Goal: Task Accomplishment & Management: Use online tool/utility

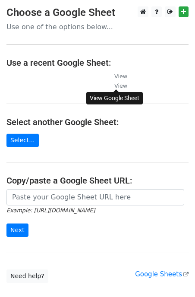
click at [121, 87] on small "View" at bounding box center [120, 86] width 13 height 6
click at [62, 93] on main "Choose a Google Sheet Use one of the options below... Use a recent Google Sheet…" at bounding box center [97, 144] width 195 height 277
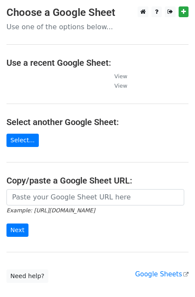
click at [74, 87] on td at bounding box center [55, 86] width 99 height 10
click at [41, 92] on main "Choose a Google Sheet Use one of the options below... Use a recent Google Sheet…" at bounding box center [97, 144] width 195 height 277
click at [26, 138] on link "Select..." at bounding box center [22, 140] width 32 height 13
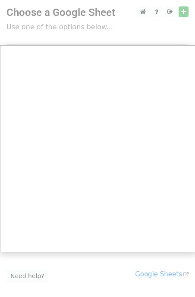
click at [68, 28] on div at bounding box center [97, 176] width 195 height 352
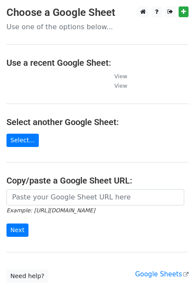
click at [36, 87] on td at bounding box center [55, 86] width 99 height 10
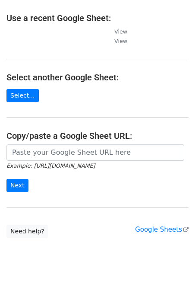
scroll to position [55, 0]
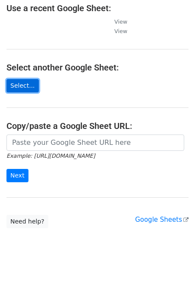
click at [26, 87] on link "Select..." at bounding box center [22, 85] width 32 height 13
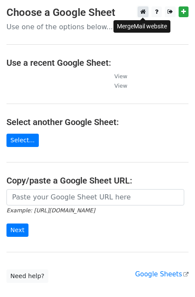
click at [142, 12] on icon at bounding box center [143, 12] width 6 height 6
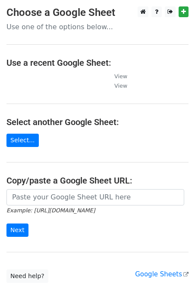
click at [40, 89] on td at bounding box center [55, 86] width 99 height 10
click at [24, 80] on td at bounding box center [55, 76] width 99 height 10
click at [86, 77] on td at bounding box center [55, 76] width 99 height 10
click at [90, 90] on td at bounding box center [55, 86] width 99 height 10
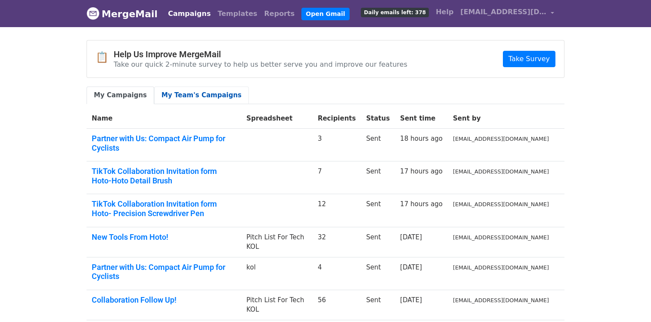
click at [181, 93] on link "My Team's Campaigns" at bounding box center [201, 96] width 95 height 18
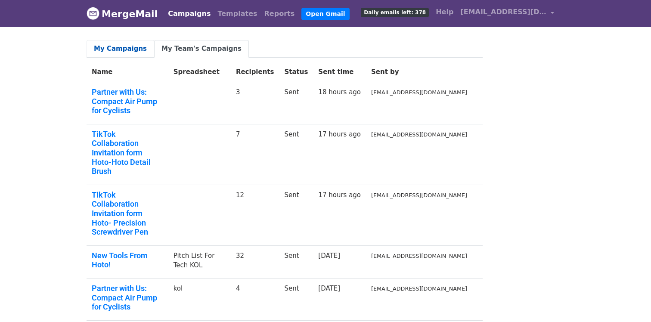
click at [113, 49] on link "My Campaigns" at bounding box center [121, 49] width 68 height 18
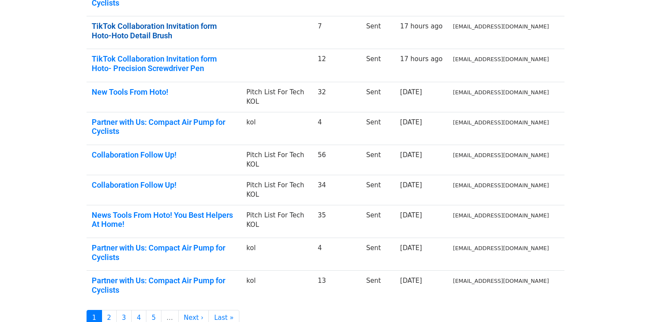
scroll to position [146, 0]
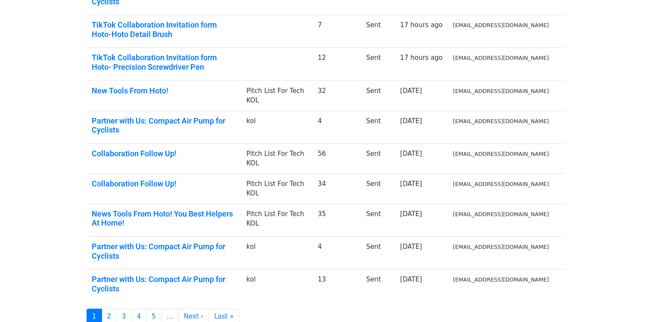
click at [311, 204] on td "Pitch List For Tech KOL" at bounding box center [276, 220] width 71 height 33
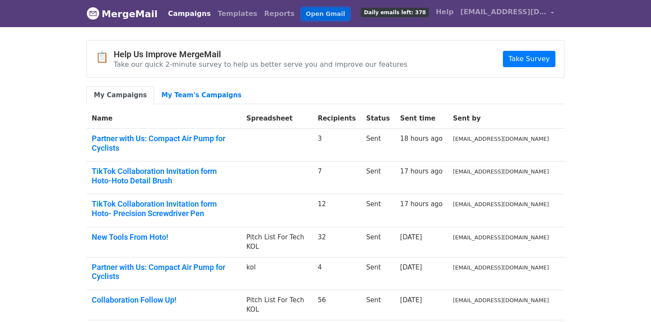
click at [301, 11] on link "Open Gmail" at bounding box center [325, 14] width 48 height 12
click at [535, 57] on link "Take Survey" at bounding box center [529, 59] width 53 height 16
click at [129, 15] on link "MergeMail" at bounding box center [122, 14] width 71 height 18
click at [220, 15] on link "Templates" at bounding box center [237, 13] width 46 height 17
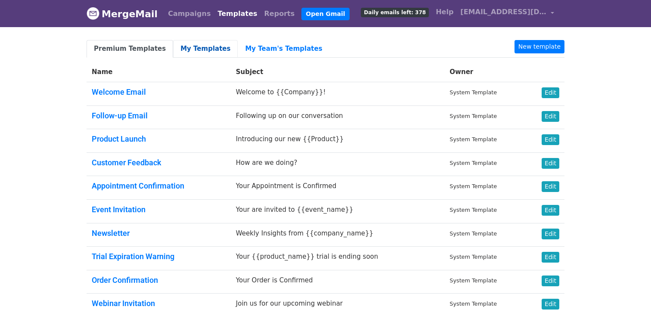
click at [181, 44] on link "My Templates" at bounding box center [205, 49] width 65 height 18
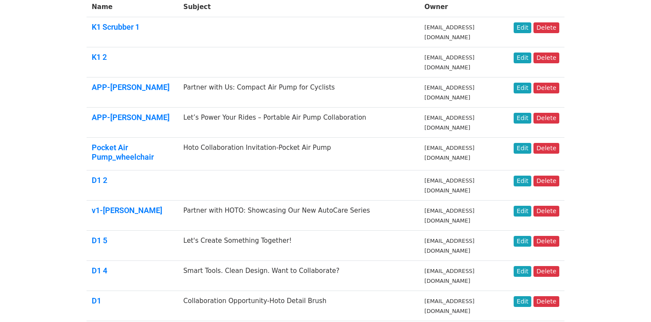
scroll to position [56, 0]
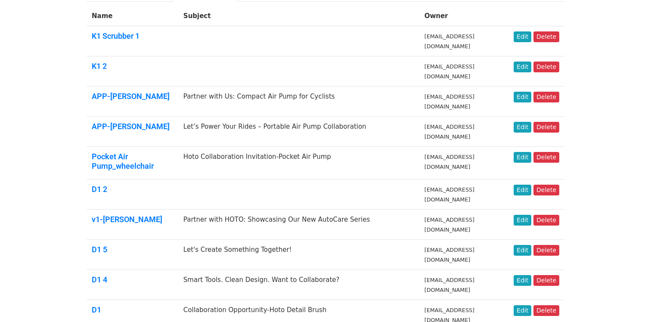
click at [442, 196] on td "[EMAIL_ADDRESS][DOMAIN_NAME]" at bounding box center [463, 194] width 89 height 30
click at [106, 190] on link "D1 2" at bounding box center [99, 189] width 15 height 9
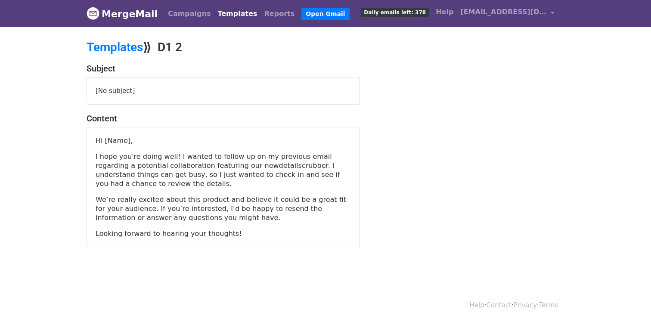
scroll to position [1, 0]
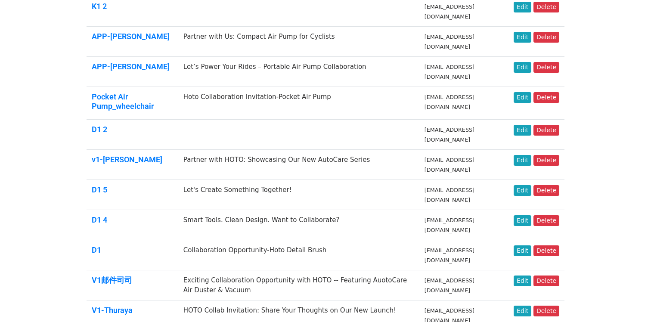
scroll to position [116, 0]
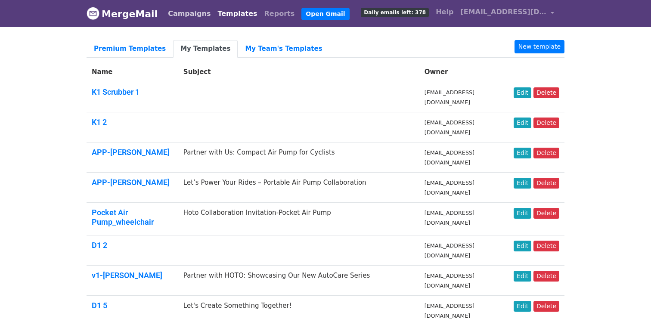
click at [191, 14] on link "Campaigns" at bounding box center [188, 13] width 49 height 17
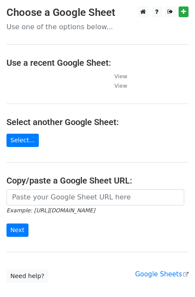
click at [58, 94] on main "Choose a Google Sheet Use one of the options below... Use a recent Google Sheet…" at bounding box center [97, 144] width 195 height 277
click at [50, 91] on main "Choose a Google Sheet Use one of the options below... Use a recent Google Sheet…" at bounding box center [97, 144] width 195 height 277
click at [28, 144] on link "Select..." at bounding box center [22, 140] width 32 height 13
click at [46, 87] on td at bounding box center [55, 86] width 99 height 10
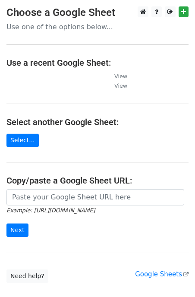
click at [46, 87] on td at bounding box center [55, 86] width 99 height 10
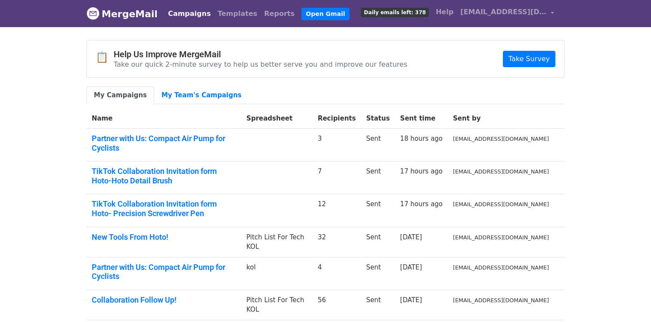
click at [408, 12] on span "Daily emails left: 378" at bounding box center [395, 12] width 68 height 9
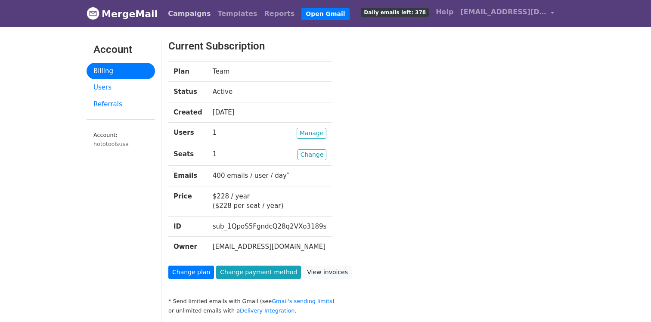
click at [166, 15] on link "Campaigns" at bounding box center [188, 13] width 49 height 17
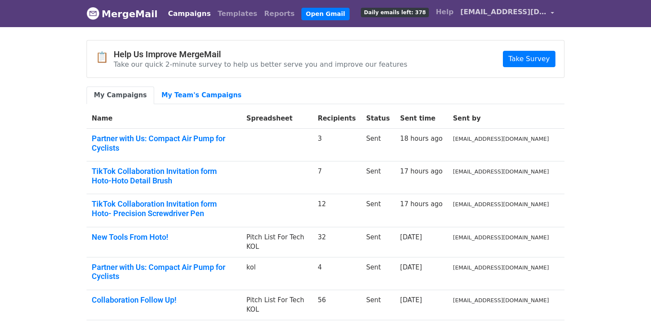
click at [550, 13] on link "[EMAIL_ADDRESS][DOMAIN_NAME]" at bounding box center [507, 13] width 101 height 20
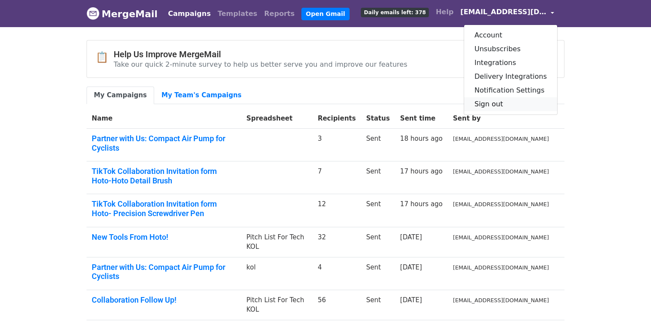
click at [510, 108] on link "Sign out" at bounding box center [510, 104] width 93 height 14
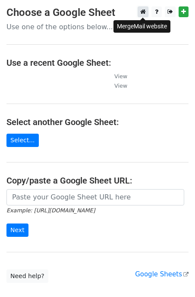
click at [143, 12] on icon at bounding box center [143, 12] width 6 height 6
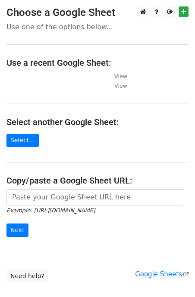
click at [59, 84] on td at bounding box center [55, 86] width 99 height 10
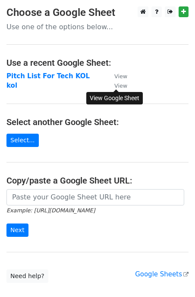
click at [118, 89] on small "View" at bounding box center [120, 86] width 13 height 6
click at [12, 85] on strong "kol" at bounding box center [11, 86] width 11 height 8
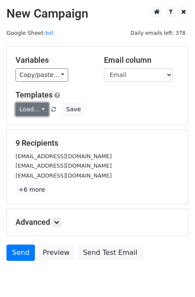
click at [38, 110] on link "Load..." at bounding box center [31, 109] width 33 height 13
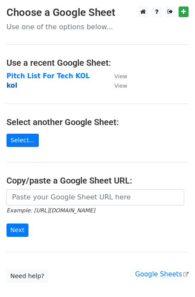
click at [13, 86] on strong "kol" at bounding box center [11, 86] width 11 height 8
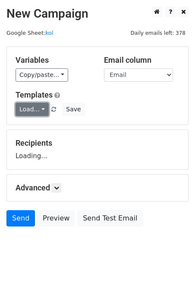
click at [29, 109] on link "Load..." at bounding box center [31, 109] width 33 height 13
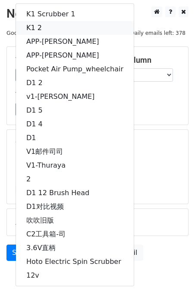
click at [72, 25] on link "K1 2" at bounding box center [74, 28] width 117 height 14
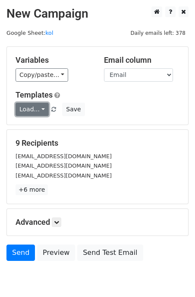
click at [27, 110] on link "Load..." at bounding box center [31, 109] width 33 height 13
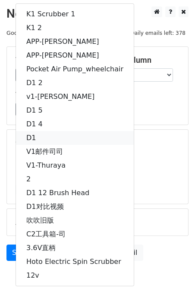
click at [44, 137] on link "D1" at bounding box center [74, 138] width 117 height 14
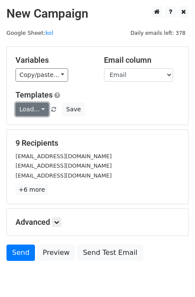
click at [28, 108] on link "Load..." at bounding box center [31, 109] width 33 height 13
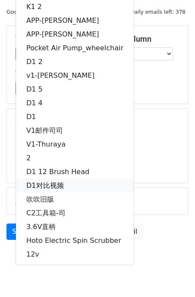
scroll to position [34, 0]
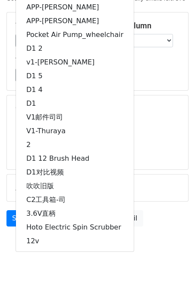
click at [64, 275] on html "New Campaign Daily emails left: 378 Google Sheet: kol Variables Copy/paste... {…" at bounding box center [97, 133] width 195 height 334
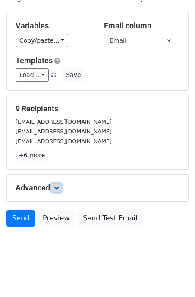
click at [59, 186] on icon at bounding box center [56, 187] width 5 height 5
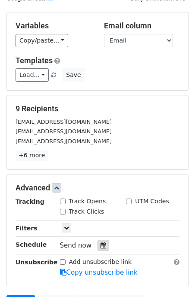
click at [100, 246] on icon at bounding box center [103, 246] width 6 height 6
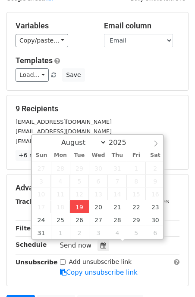
type input "2025-08-19 17:11"
type input "05"
type input "11"
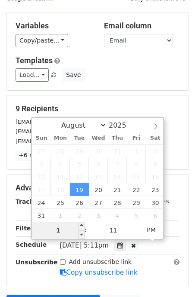
type input "11"
type input "2025-08-19 23:11"
click at [137, 278] on div "Advanced Tracking Track Opens UTM Codes Track Clicks Filters Only include sprea…" at bounding box center [97, 230] width 181 height 111
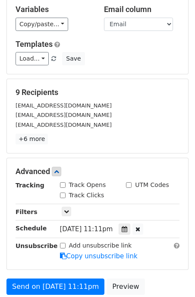
scroll to position [45, 0]
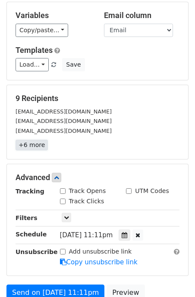
click at [37, 145] on link "+6 more" at bounding box center [31, 145] width 32 height 11
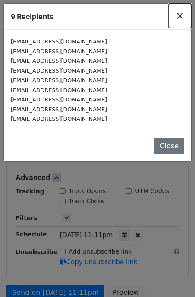
click at [181, 15] on span "×" at bounding box center [179, 16] width 9 height 12
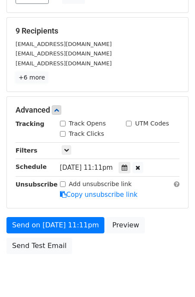
scroll to position [132, 0]
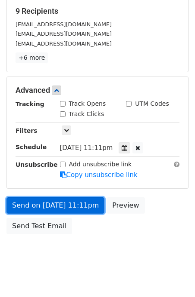
click at [75, 200] on link "Send on Aug 19 at 11:11pm" at bounding box center [55, 206] width 98 height 16
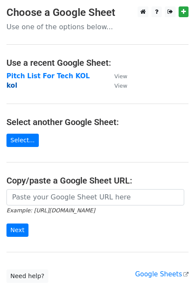
click at [9, 87] on strong "kol" at bounding box center [11, 86] width 11 height 8
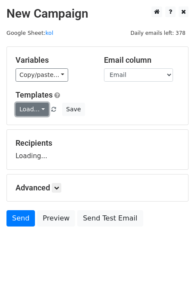
click at [29, 111] on link "Load..." at bounding box center [31, 109] width 33 height 13
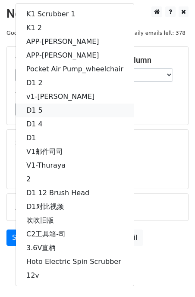
click at [53, 115] on link "D1 5" at bounding box center [74, 111] width 117 height 14
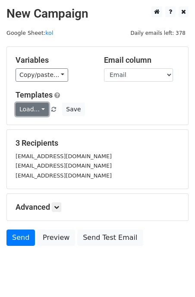
click at [32, 110] on link "Load..." at bounding box center [31, 109] width 33 height 13
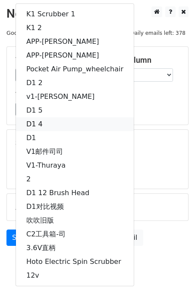
click at [48, 124] on link "D1 4" at bounding box center [74, 124] width 117 height 14
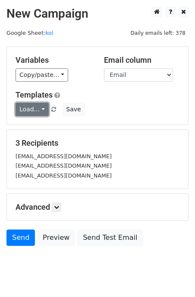
click at [38, 110] on link "Load..." at bounding box center [31, 109] width 33 height 13
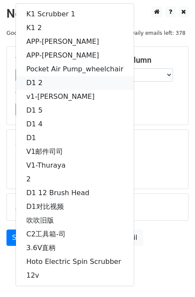
click at [44, 83] on link "D1 2" at bounding box center [74, 83] width 117 height 14
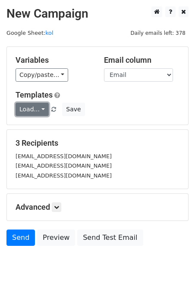
click at [37, 106] on link "Load..." at bounding box center [31, 109] width 33 height 13
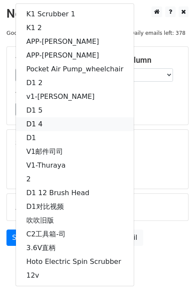
click at [42, 124] on link "D1 4" at bounding box center [74, 124] width 117 height 14
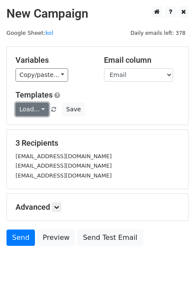
click at [31, 108] on link "Load..." at bounding box center [31, 109] width 33 height 13
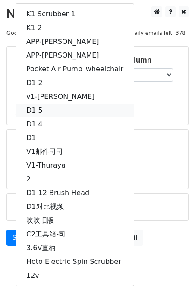
click at [53, 108] on link "D1 5" at bounding box center [74, 111] width 117 height 14
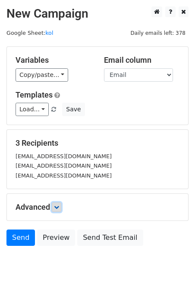
click at [60, 210] on link at bounding box center [56, 207] width 9 height 9
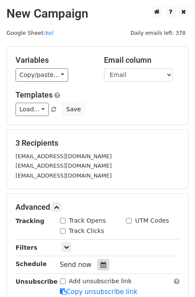
click at [100, 262] on icon at bounding box center [103, 265] width 6 height 6
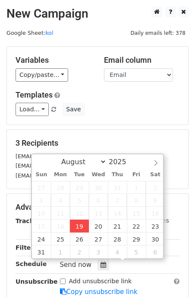
type input "[DATE] 17:13"
type input "05"
type input "13"
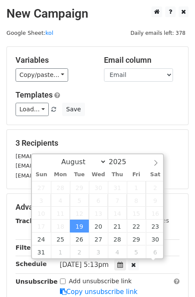
scroll to position [0, 0]
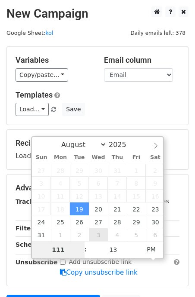
type input "11"
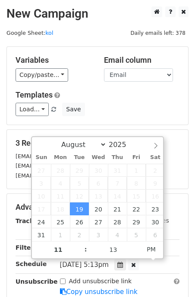
click at [164, 125] on form "Variables Copy/paste... {{First Name}} {{Email}} Email column First Name Email …" at bounding box center [97, 200] width 182 height 309
type input "[DATE] 23:13"
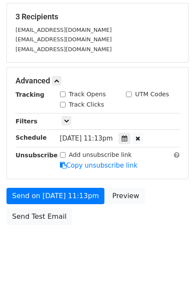
scroll to position [107, 0]
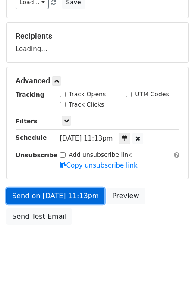
click at [59, 198] on link "Send on Aug 19 at 11:13pm" at bounding box center [55, 196] width 98 height 16
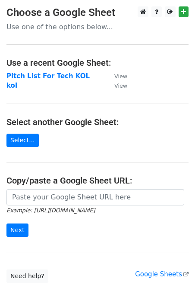
click at [118, 89] on small "View" at bounding box center [120, 86] width 13 height 6
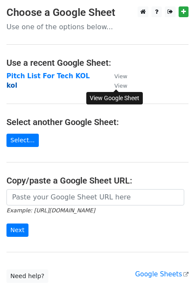
click at [12, 88] on strong "kol" at bounding box center [11, 86] width 11 height 8
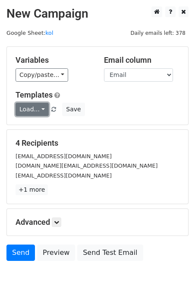
click at [39, 111] on link "Load..." at bounding box center [31, 109] width 33 height 13
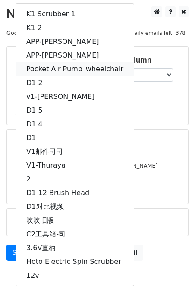
click at [74, 70] on link "Pocket Air Pump_wheelchair" at bounding box center [74, 69] width 117 height 14
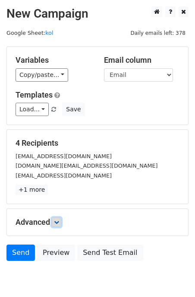
click at [60, 218] on link at bounding box center [56, 222] width 9 height 9
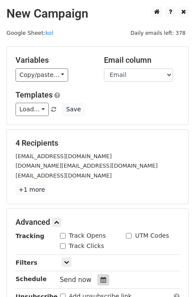
click at [99, 275] on div at bounding box center [103, 280] width 12 height 11
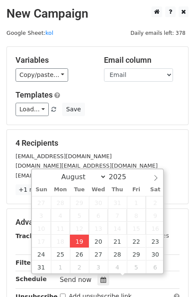
type input "2025-08-19 17:19"
type input "05"
type input "19"
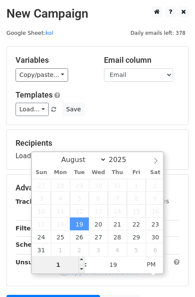
type input "11"
click at [126, 97] on h5 "Templates" at bounding box center [97, 94] width 164 height 9
type input "2025-08-19 23:19"
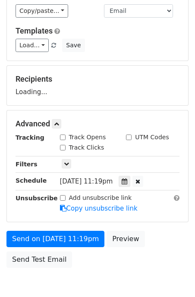
scroll to position [95, 0]
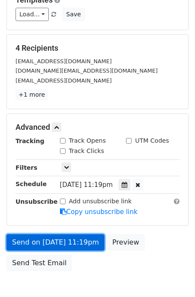
click at [59, 239] on link "Send on Aug 19 at 11:19pm" at bounding box center [55, 243] width 98 height 16
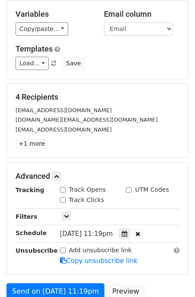
scroll to position [0, 0]
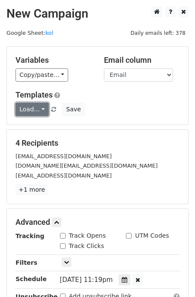
click at [44, 108] on link "Load..." at bounding box center [31, 109] width 33 height 13
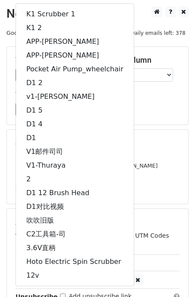
click at [159, 125] on div "Variables Copy/paste... {{First Name}} {{Email}} Email column First Name Email …" at bounding box center [97, 85] width 182 height 79
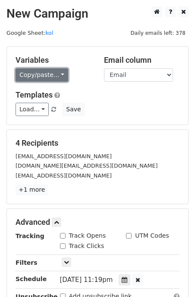
click at [57, 76] on link "Copy/paste..." at bounding box center [41, 74] width 53 height 13
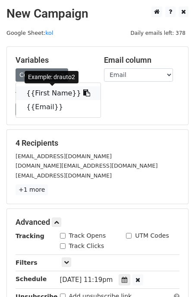
click at [55, 96] on link "{{First Name}}" at bounding box center [58, 94] width 84 height 14
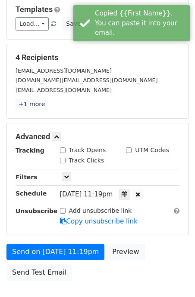
scroll to position [142, 0]
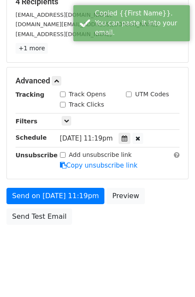
click at [47, 205] on div "Send on Aug 19 at 11:19pm Preview Send Test Email" at bounding box center [97, 208] width 195 height 41
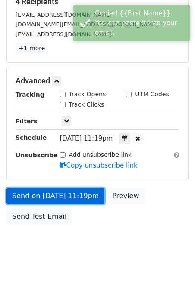
click at [47, 199] on link "Send on Aug 19 at 11:19pm" at bounding box center [55, 196] width 98 height 16
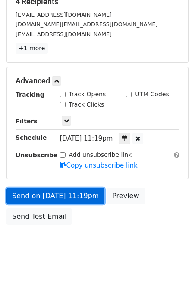
click at [51, 201] on link "Send on Aug 19 at 11:19pm" at bounding box center [55, 196] width 98 height 16
click at [59, 194] on link "Send on Aug 19 at 11:19pm" at bounding box center [55, 196] width 98 height 16
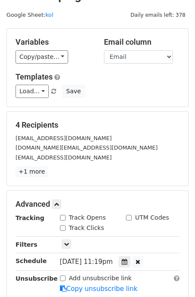
scroll to position [0, 0]
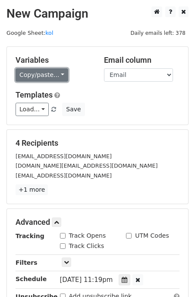
click at [51, 77] on link "Copy/paste..." at bounding box center [41, 74] width 53 height 13
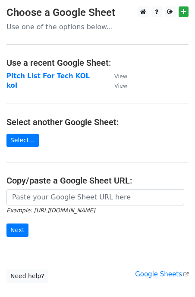
click at [112, 154] on main "Choose a Google Sheet Use one of the options below... Use a recent Google Sheet…" at bounding box center [97, 144] width 195 height 277
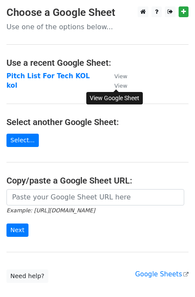
click at [119, 87] on small "View" at bounding box center [120, 86] width 13 height 6
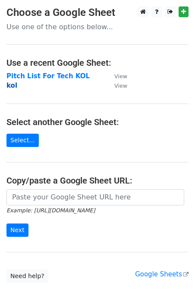
click at [12, 84] on strong "kol" at bounding box center [11, 86] width 11 height 8
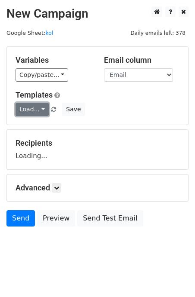
click at [34, 108] on link "Load..." at bounding box center [31, 109] width 33 height 13
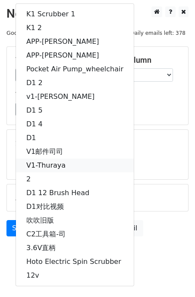
click at [67, 163] on link "V1-Thuraya" at bounding box center [74, 166] width 117 height 14
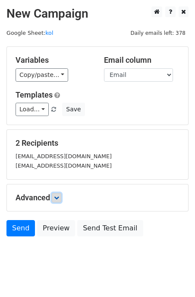
click at [59, 198] on icon at bounding box center [56, 197] width 5 height 5
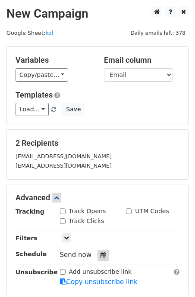
click at [100, 257] on icon at bounding box center [103, 256] width 6 height 6
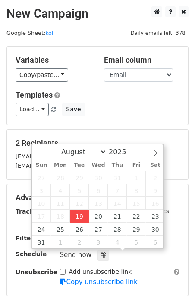
type input "[DATE] 17:24"
type input "05"
type input "24"
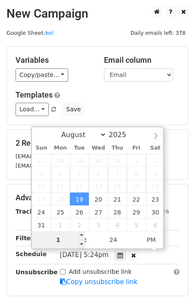
type input "11"
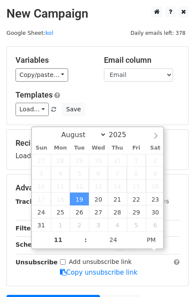
click at [145, 94] on h5 "Templates" at bounding box center [97, 94] width 164 height 9
type input "[DATE] 23:24"
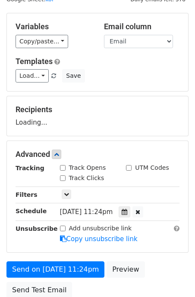
scroll to position [81, 0]
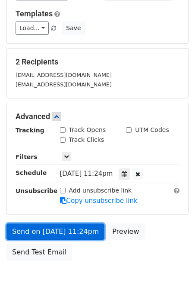
click at [57, 228] on link "Send on [DATE] 11:24pm" at bounding box center [55, 232] width 98 height 16
